Goal: Navigation & Orientation: Find specific page/section

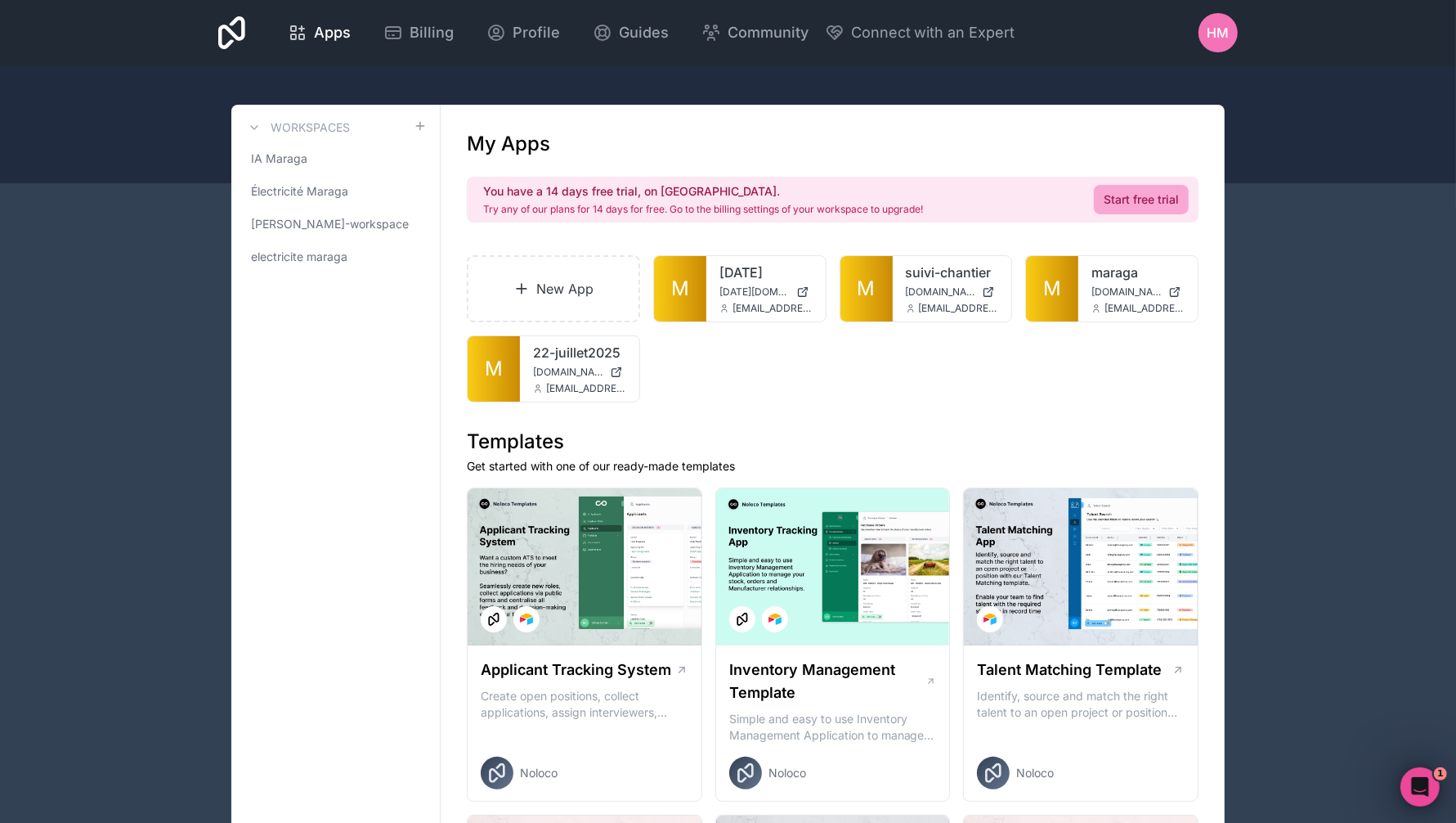
click at [881, 293] on link "M" at bounding box center [867, 288] width 52 height 65
click at [483, 370] on link "M" at bounding box center [494, 368] width 52 height 65
